Goal: Task Accomplishment & Management: Manage account settings

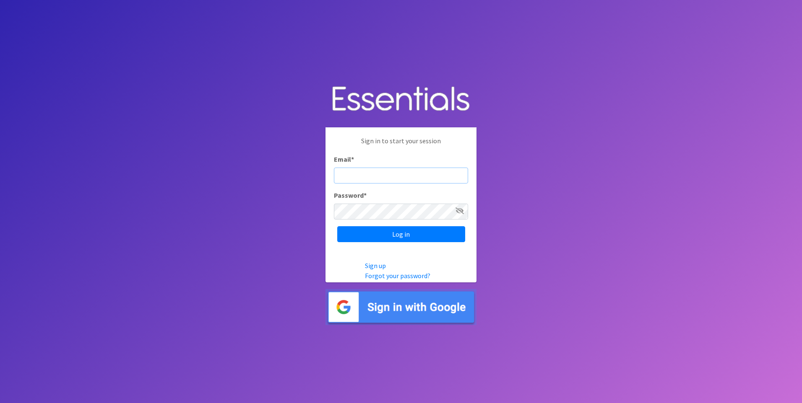
click at [384, 173] on input "Email *" at bounding box center [401, 176] width 134 height 16
type input "[EMAIL_ADDRESS][DOMAIN_NAME]"
click at [337, 226] on input "Log in" at bounding box center [401, 234] width 128 height 16
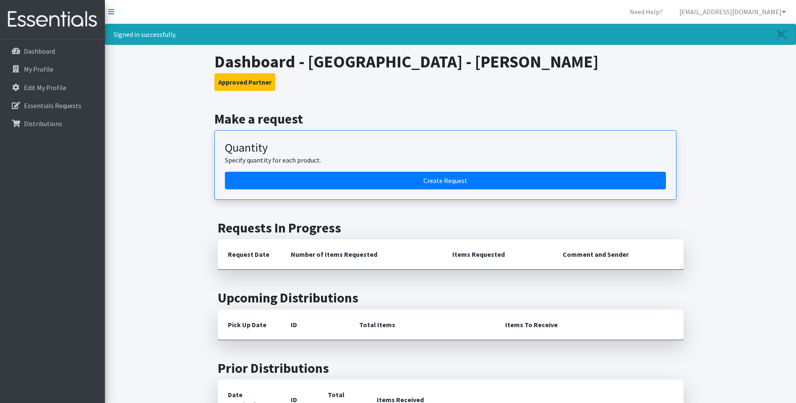
click at [114, 10] on nav "Need Help? [EMAIL_ADDRESS][DOMAIN_NAME] Organization Settings My Co-Workers My …" at bounding box center [450, 12] width 691 height 24
click at [757, 10] on link "[EMAIL_ADDRESS][DOMAIN_NAME]" at bounding box center [732, 11] width 120 height 17
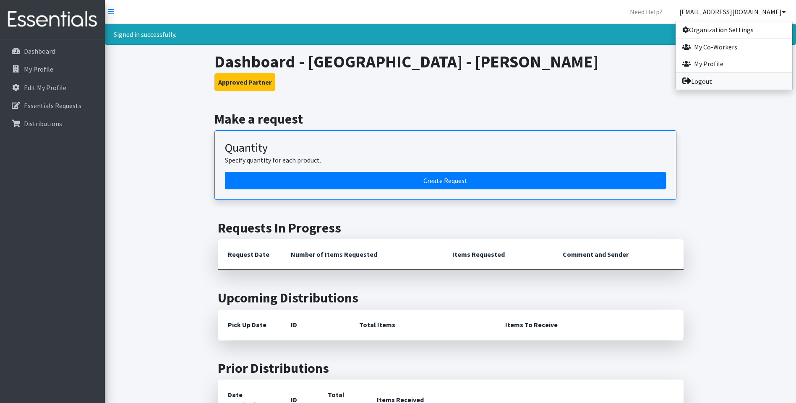
click at [702, 83] on link "Logout" at bounding box center [733, 81] width 117 height 17
